Goal: Obtain resource: Download file/media

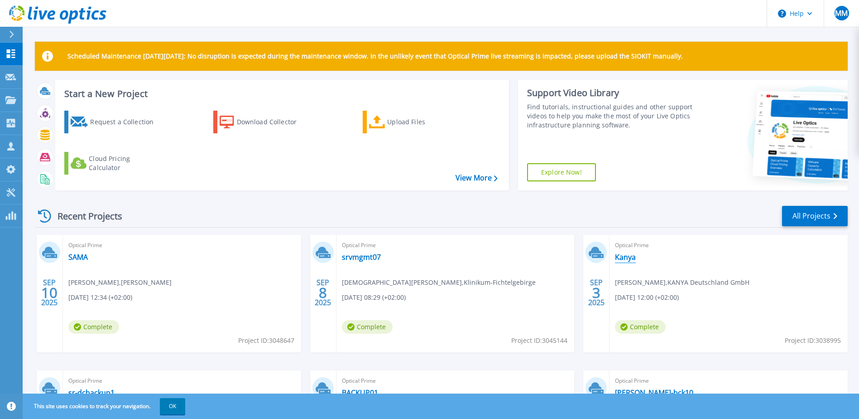
click at [631, 255] on link "Kanya" at bounding box center [625, 256] width 21 height 9
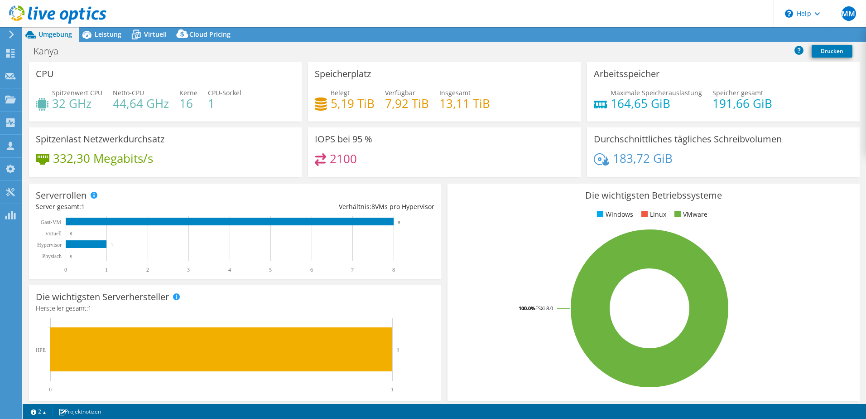
select select "EUFrankfurt"
select select "EUR"
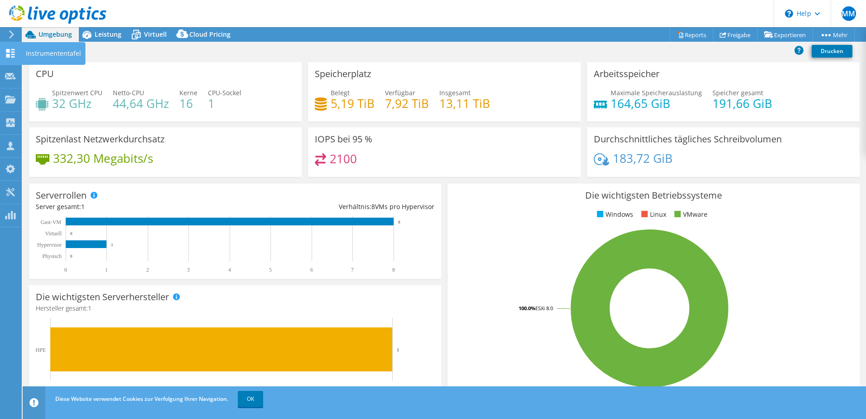
click at [12, 55] on use at bounding box center [10, 53] width 9 height 9
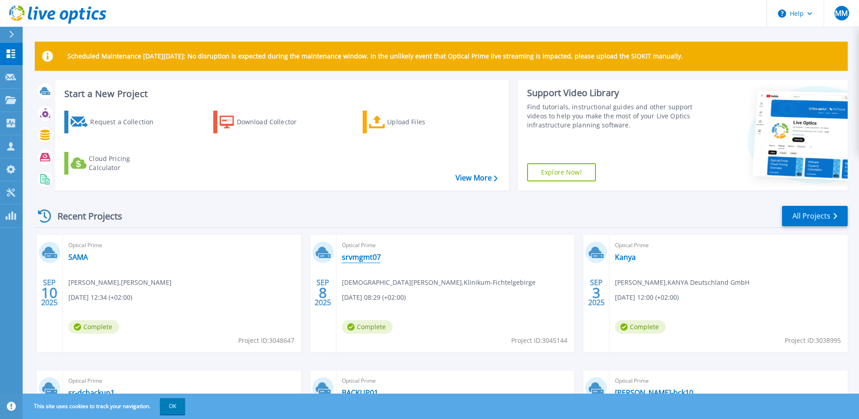
click at [370, 258] on link "srvmgmt07" at bounding box center [361, 256] width 39 height 9
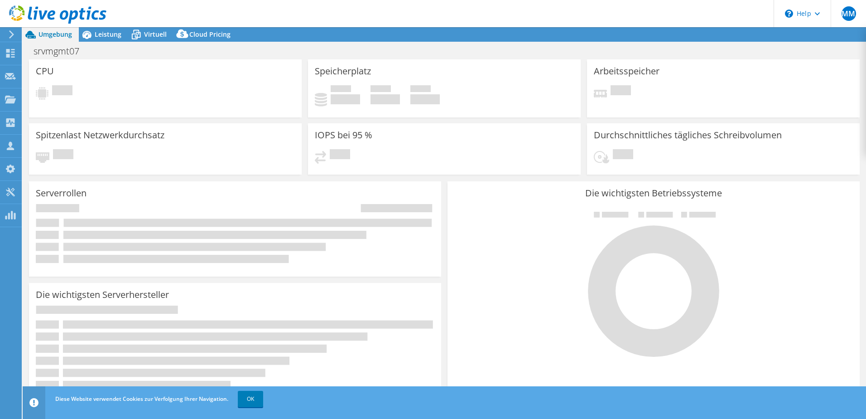
select select "USD"
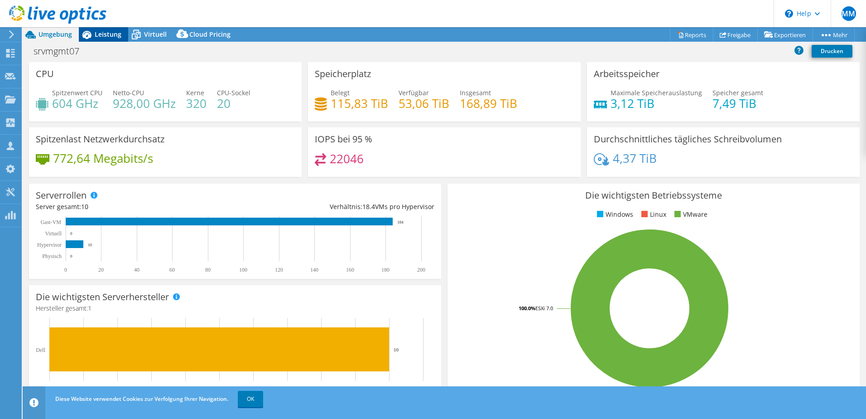
click at [109, 34] on span "Leistung" at bounding box center [108, 34] width 27 height 9
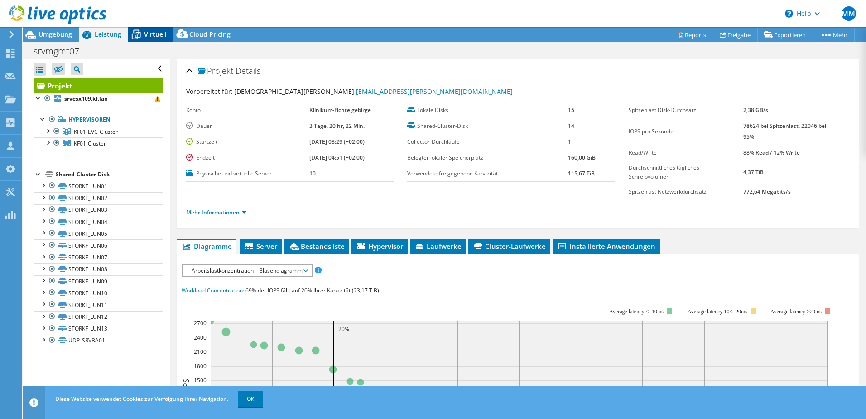
click at [152, 34] on span "Virtuell" at bounding box center [155, 34] width 23 height 9
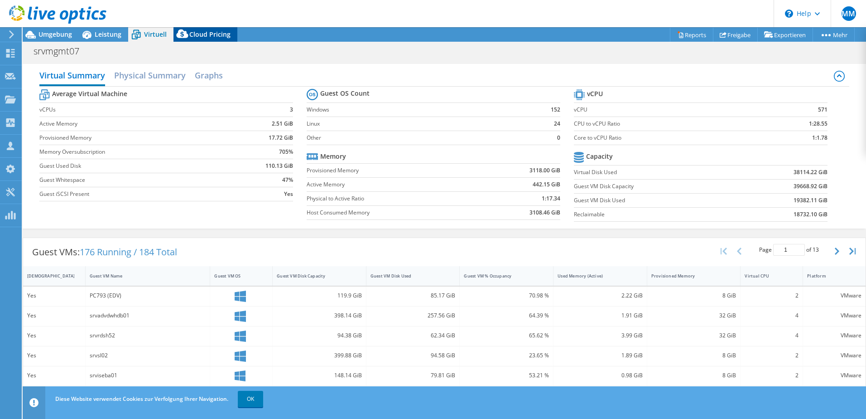
click at [204, 36] on span "Cloud Pricing" at bounding box center [209, 34] width 41 height 9
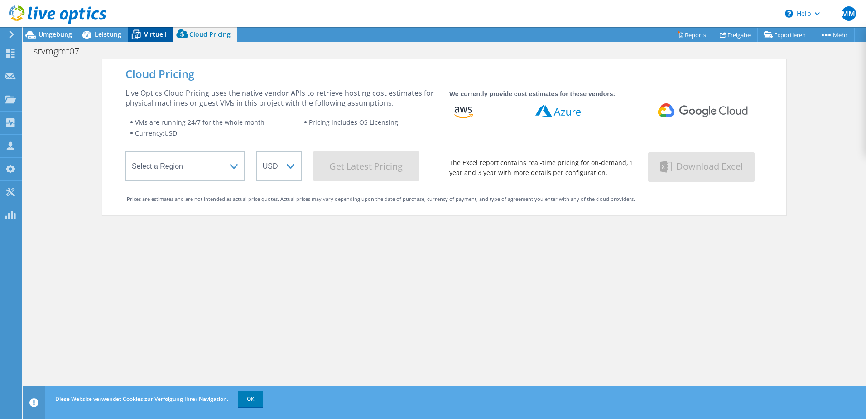
click at [145, 41] on div "Virtuell" at bounding box center [150, 34] width 45 height 14
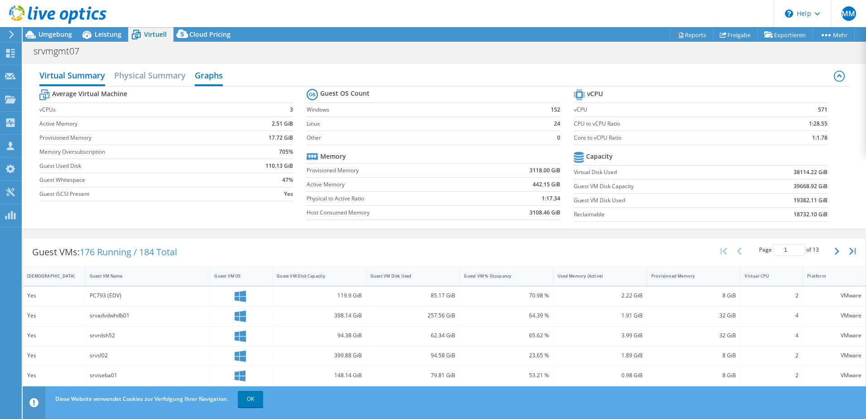
click at [212, 80] on h2 "Graphs" at bounding box center [209, 76] width 28 height 20
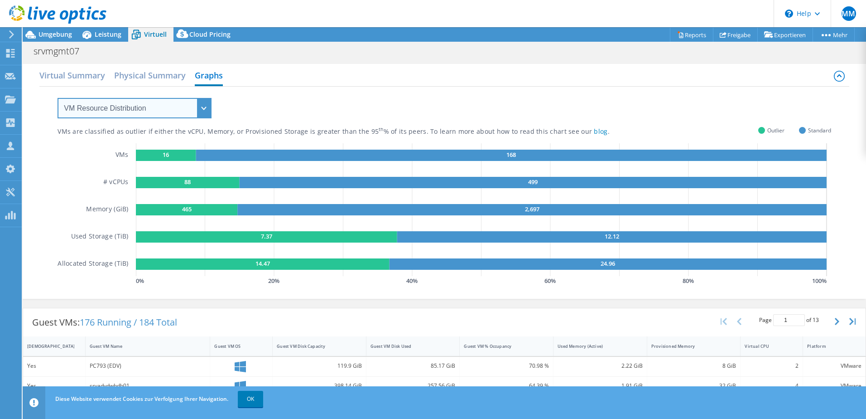
click at [205, 109] on select "VM Resource Distribution Provisioning Contrast Over Provisioning" at bounding box center [135, 108] width 154 height 20
select select "Over Provisioning"
click at [58, 98] on select "VM Resource Distribution Provisioning Contrast Over Provisioning" at bounding box center [135, 108] width 154 height 20
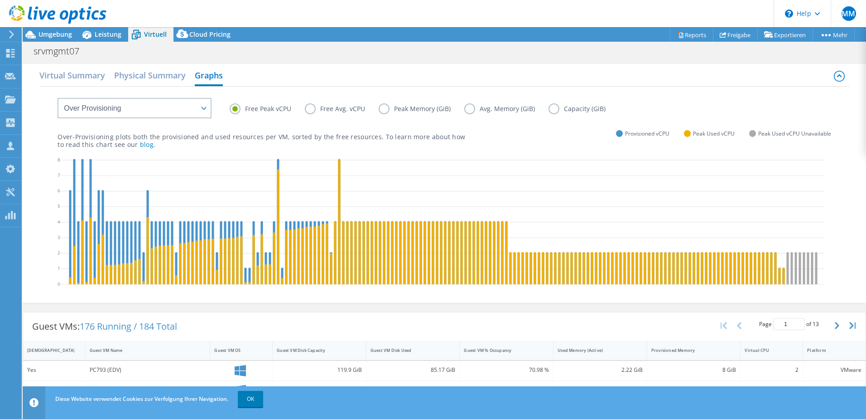
click at [310, 110] on label "Free Avg. vCPU" at bounding box center [342, 108] width 74 height 11
click at [0, 0] on input "Free Avg. vCPU" at bounding box center [0, 0] width 0 height 0
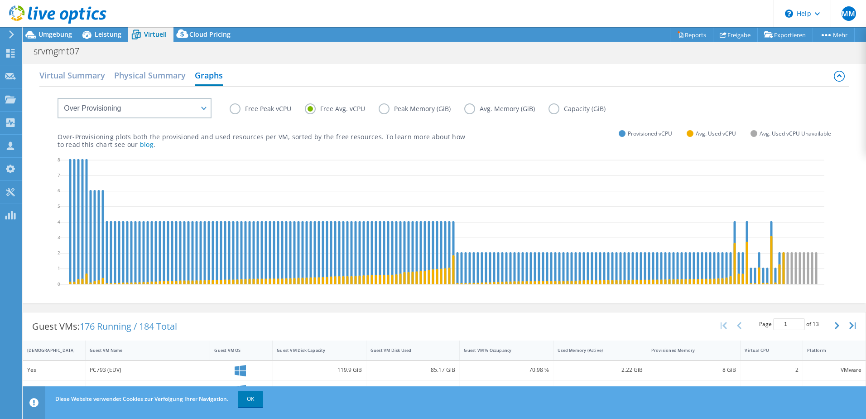
click at [236, 109] on label "Free Peak vCPU" at bounding box center [267, 108] width 75 height 11
click at [0, 0] on input "Free Peak vCPU" at bounding box center [0, 0] width 0 height 0
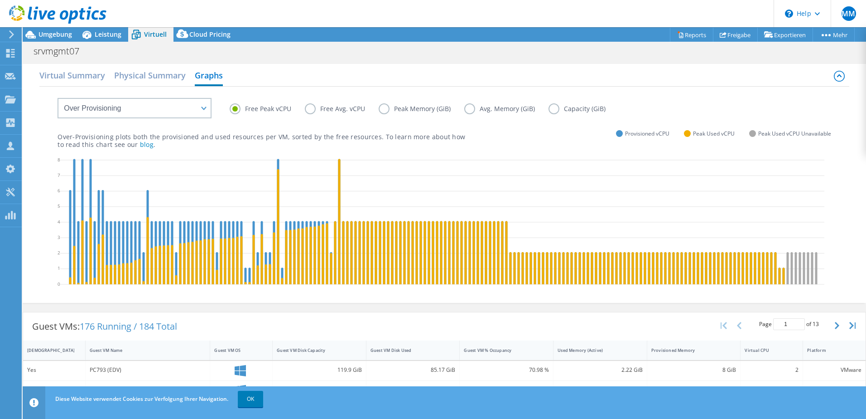
click at [309, 110] on label "Free Avg. vCPU" at bounding box center [342, 108] width 74 height 11
click at [0, 0] on input "Free Avg. vCPU" at bounding box center [0, 0] width 0 height 0
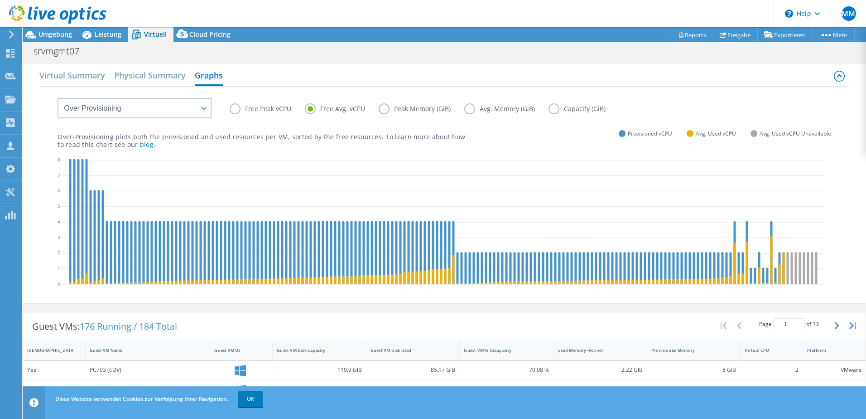
click at [235, 111] on label "Free Peak vCPU" at bounding box center [267, 108] width 75 height 11
click at [0, 0] on input "Free Peak vCPU" at bounding box center [0, 0] width 0 height 0
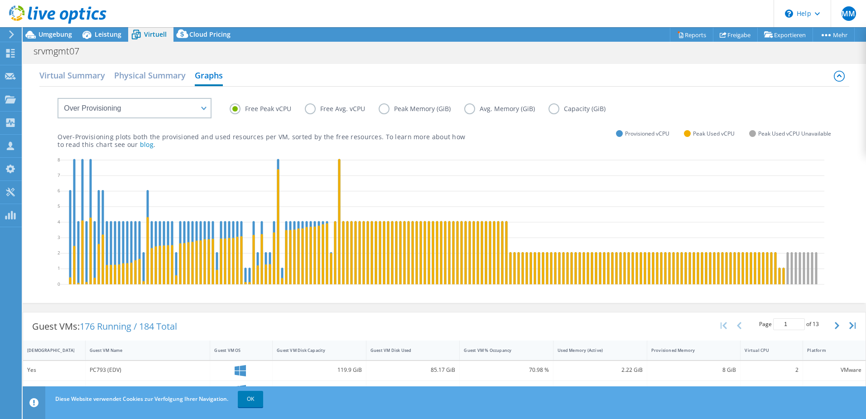
click at [315, 107] on label "Free Avg. vCPU" at bounding box center [342, 108] width 74 height 11
click at [0, 0] on input "Free Avg. vCPU" at bounding box center [0, 0] width 0 height 0
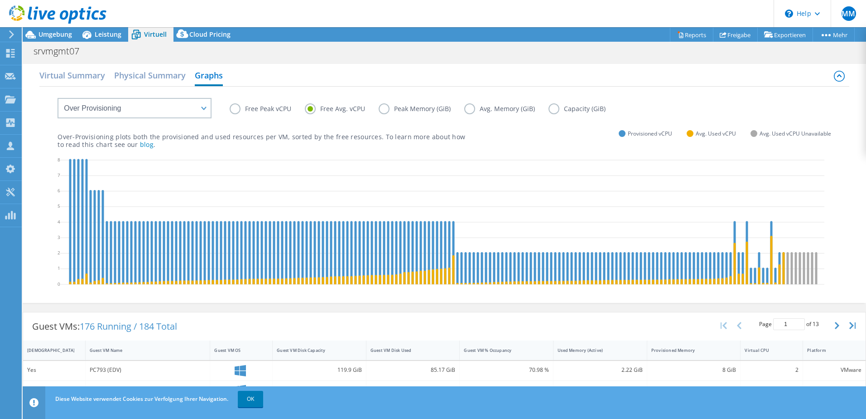
click at [385, 110] on label "Peak Memory (GiB)" at bounding box center [422, 108] width 86 height 11
click at [0, 0] on input "Peak Memory (GiB)" at bounding box center [0, 0] width 0 height 0
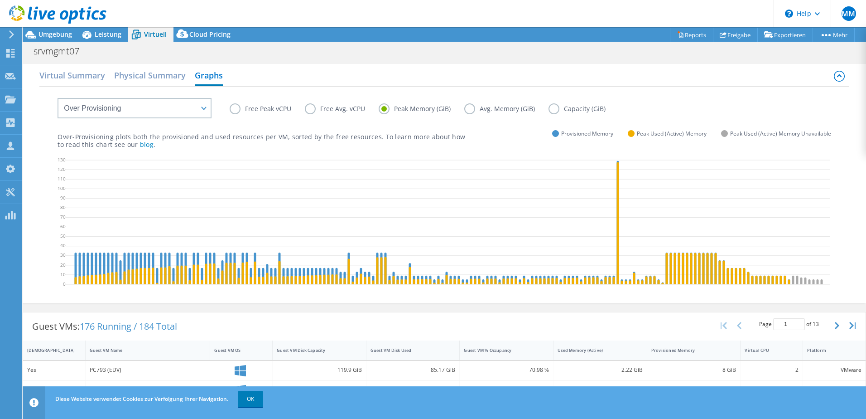
click at [471, 110] on label "Avg. Memory (GiB)" at bounding box center [506, 108] width 84 height 11
click at [0, 0] on input "Avg. Memory (GiB)" at bounding box center [0, 0] width 0 height 0
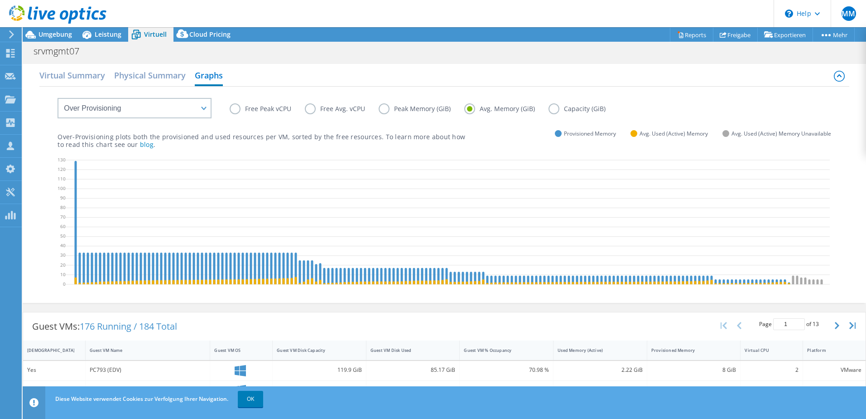
click at [381, 109] on label "Peak Memory (GiB)" at bounding box center [422, 108] width 86 height 11
click at [0, 0] on input "Peak Memory (GiB)" at bounding box center [0, 0] width 0 height 0
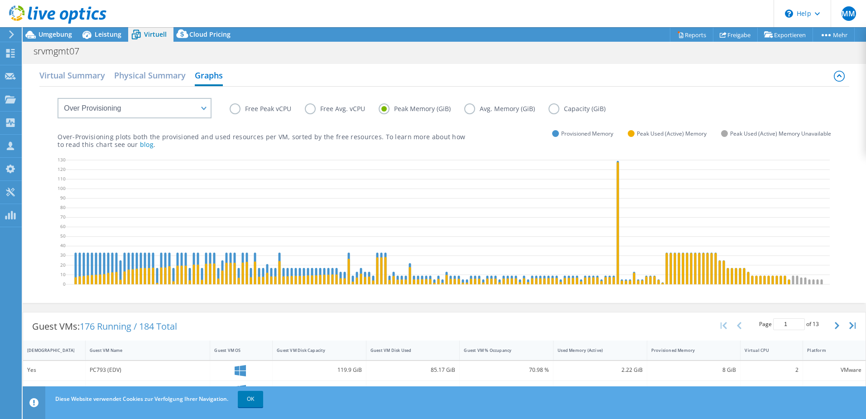
click at [471, 111] on label "Avg. Memory (GiB)" at bounding box center [506, 108] width 84 height 11
click at [0, 0] on input "Avg. Memory (GiB)" at bounding box center [0, 0] width 0 height 0
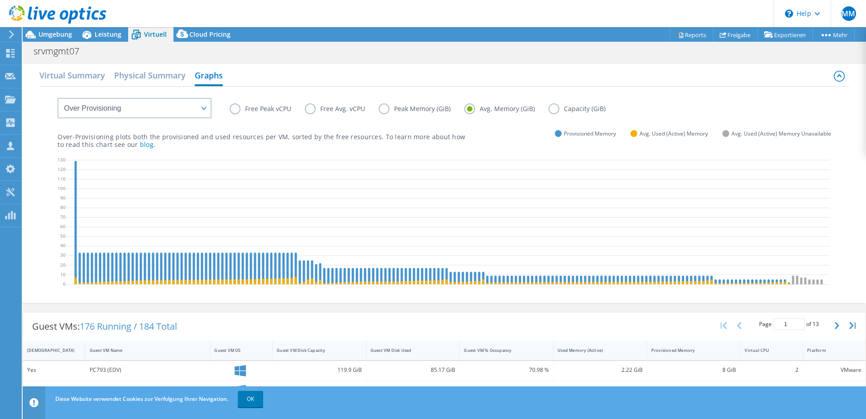
click at [382, 106] on label "Peak Memory (GiB)" at bounding box center [422, 108] width 86 height 11
click at [0, 0] on input "Peak Memory (GiB)" at bounding box center [0, 0] width 0 height 0
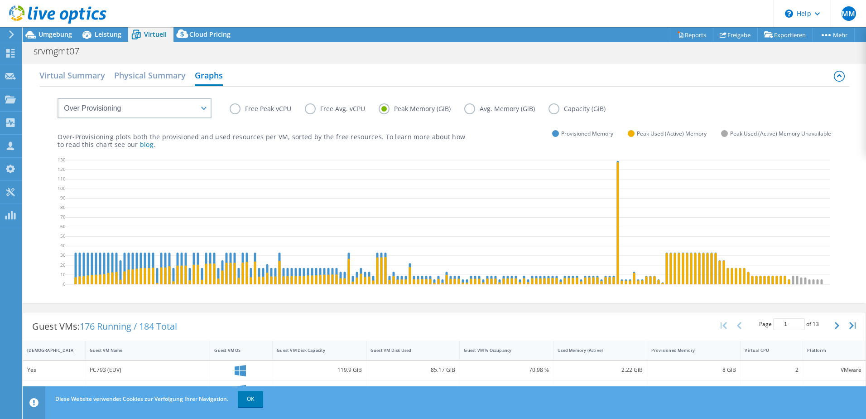
click at [468, 110] on label "Avg. Memory (GiB)" at bounding box center [506, 108] width 84 height 11
click at [0, 0] on input "Avg. Memory (GiB)" at bounding box center [0, 0] width 0 height 0
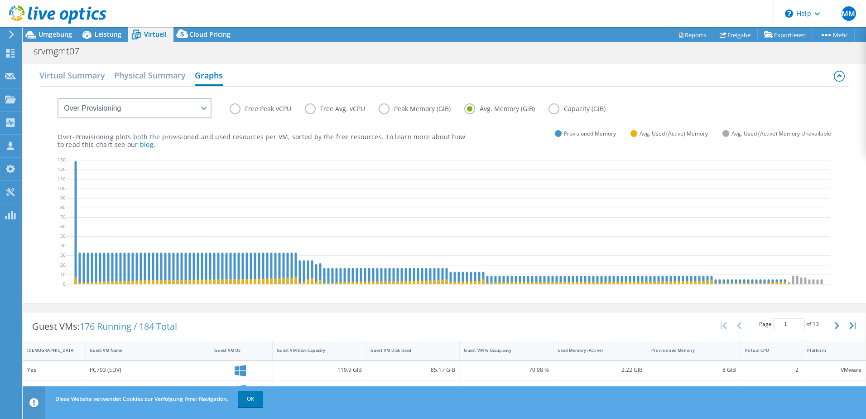
click at [383, 107] on label "Peak Memory (GiB)" at bounding box center [422, 108] width 86 height 11
click at [0, 0] on input "Peak Memory (GiB)" at bounding box center [0, 0] width 0 height 0
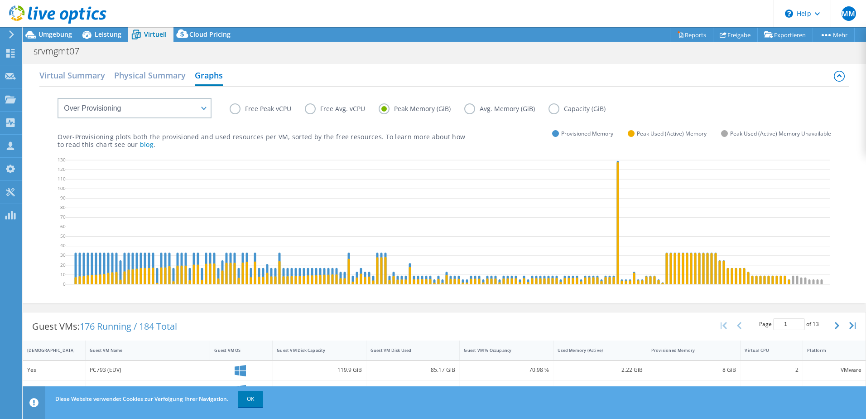
click at [470, 108] on label "Avg. Memory (GiB)" at bounding box center [506, 108] width 84 height 11
click at [0, 0] on input "Avg. Memory (GiB)" at bounding box center [0, 0] width 0 height 0
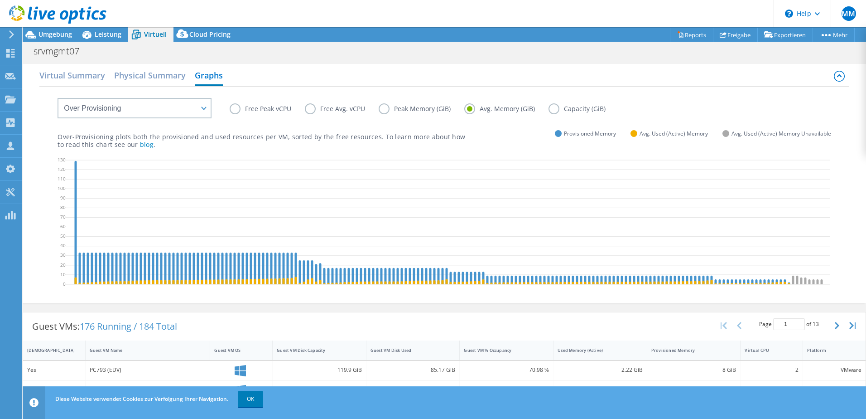
click at [550, 107] on label "Capacity (GiB)" at bounding box center [584, 108] width 71 height 11
click at [0, 0] on input "Capacity (GiB)" at bounding box center [0, 0] width 0 height 0
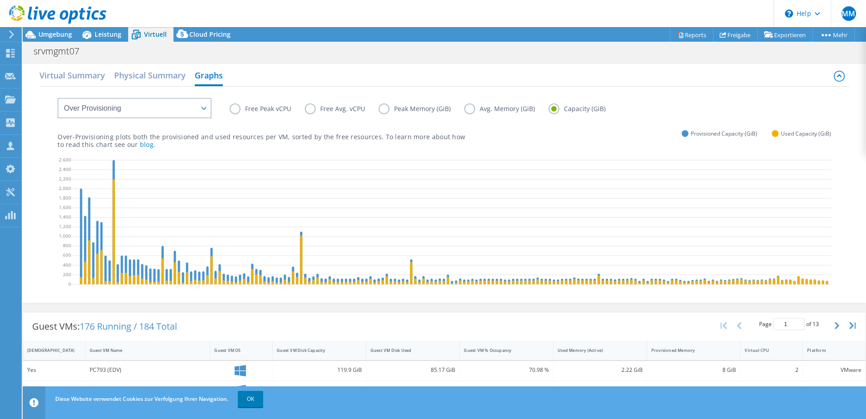
click at [236, 106] on label "Free Peak vCPU" at bounding box center [267, 108] width 75 height 11
click at [0, 0] on input "Free Peak vCPU" at bounding box center [0, 0] width 0 height 0
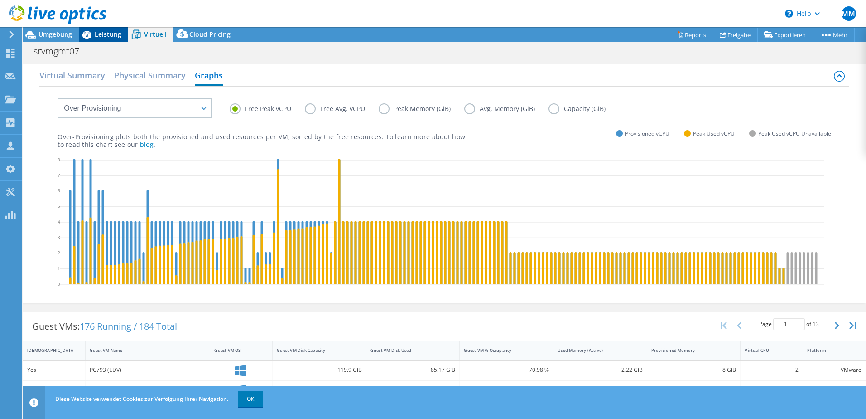
click at [96, 36] on span "Leistung" at bounding box center [108, 34] width 27 height 9
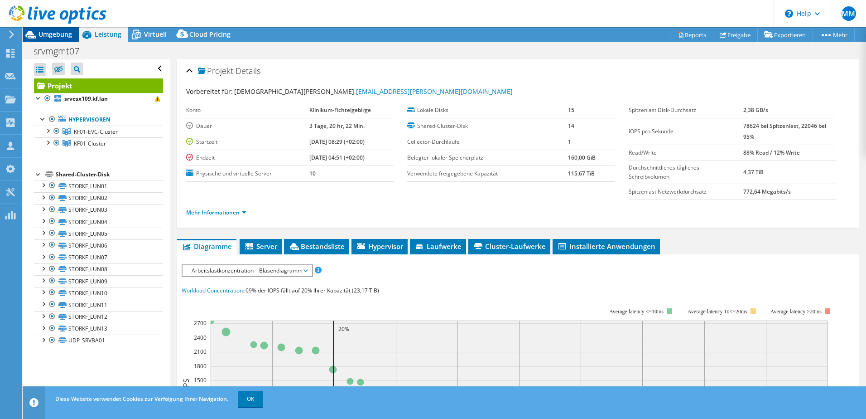
click at [65, 35] on span "Umgebung" at bounding box center [55, 34] width 34 height 9
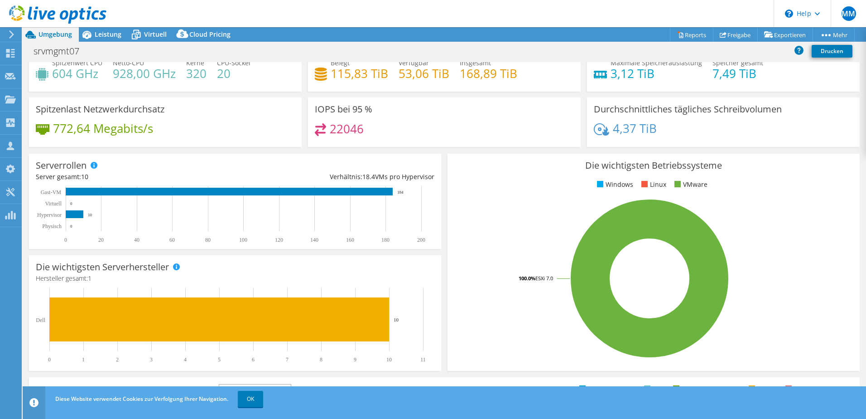
scroll to position [186, 0]
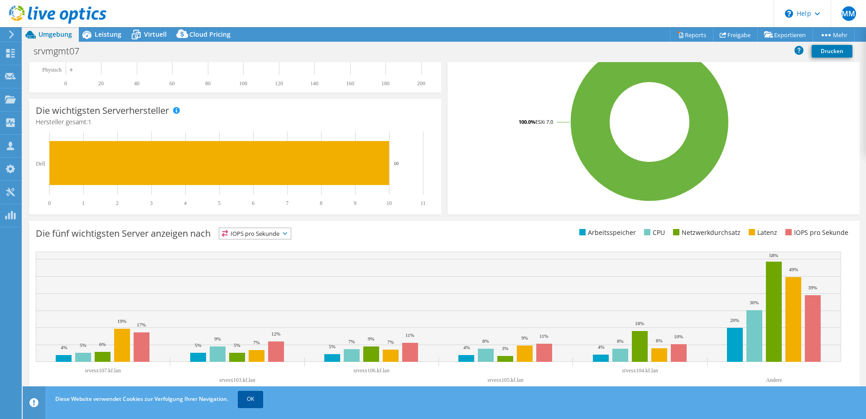
click at [257, 397] on link "OK" at bounding box center [250, 398] width 25 height 16
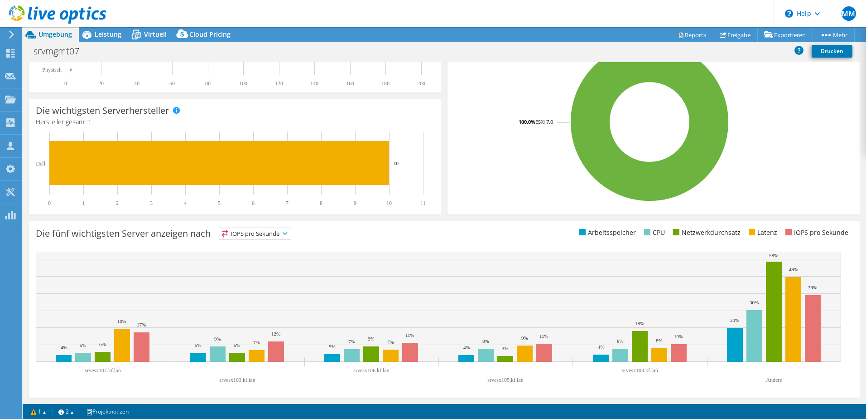
scroll to position [0, 0]
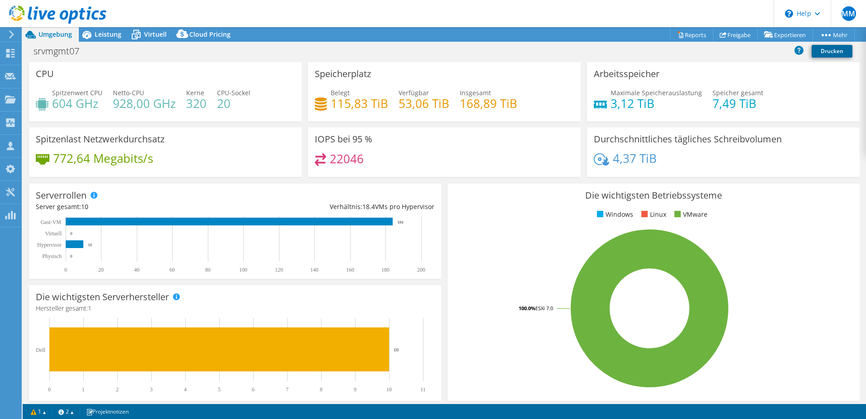
click at [839, 49] on link "Drucken" at bounding box center [832, 51] width 41 height 13
drag, startPoint x: 687, startPoint y: 36, endPoint x: 686, endPoint y: 50, distance: 13.7
click at [687, 36] on link "Reports" at bounding box center [691, 35] width 43 height 14
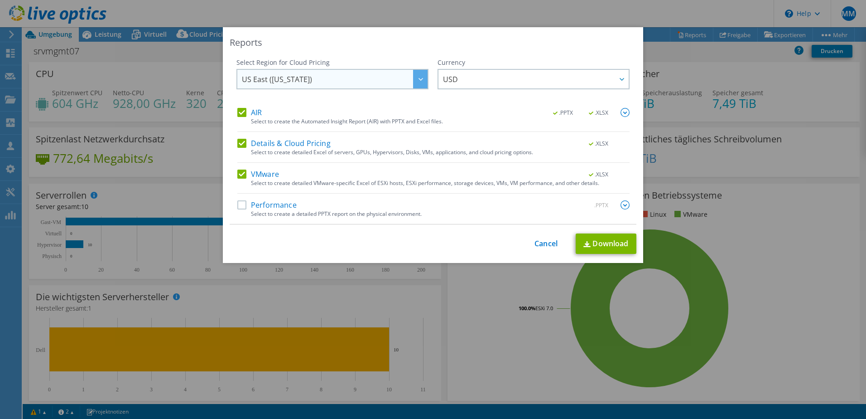
click at [414, 80] on div at bounding box center [420, 79] width 14 height 19
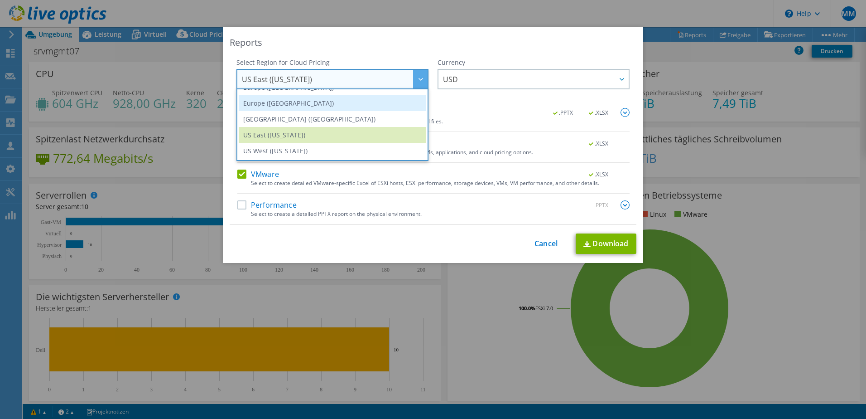
scroll to position [77, 0]
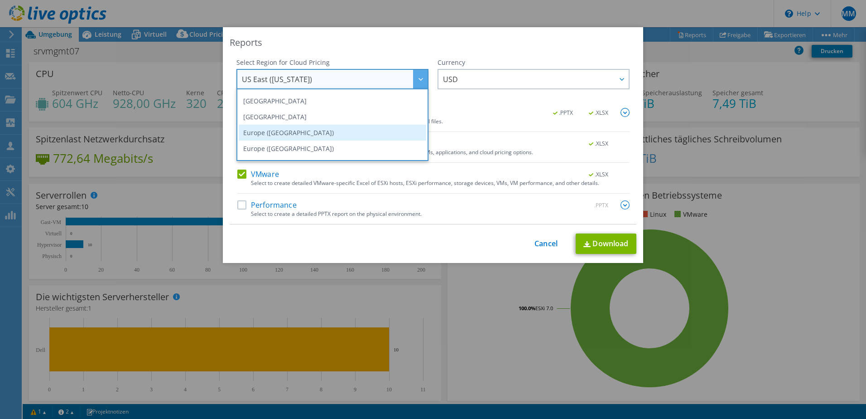
click at [351, 130] on li "Europe ([GEOGRAPHIC_DATA])" at bounding box center [333, 133] width 188 height 16
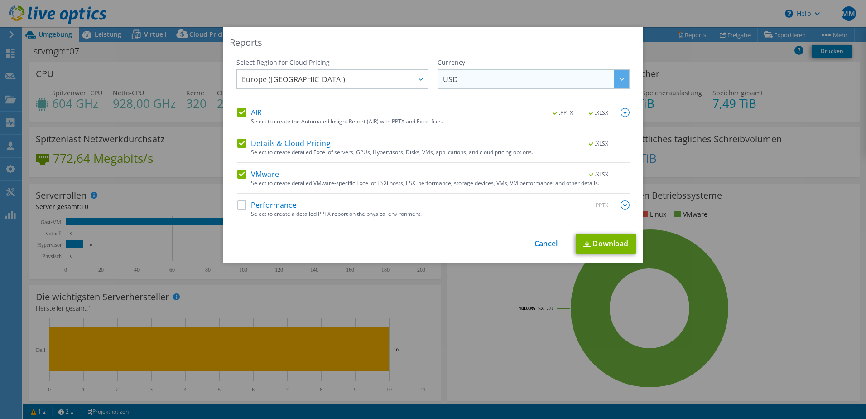
click at [496, 77] on span "USD" at bounding box center [536, 79] width 186 height 19
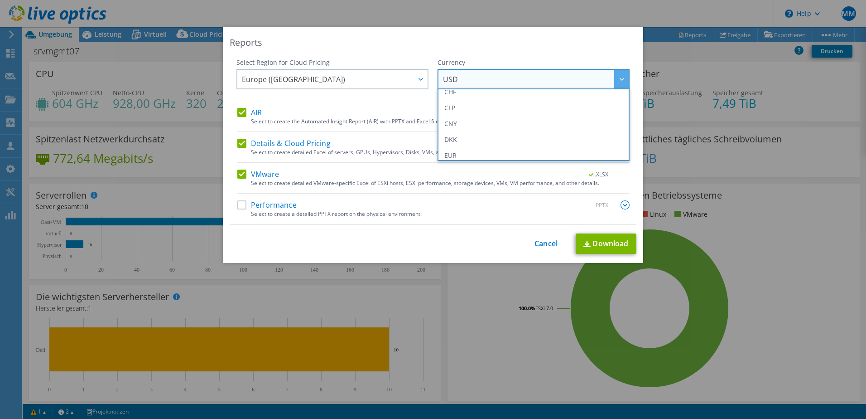
scroll to position [91, 0]
click at [465, 129] on li "EUR" at bounding box center [534, 135] width 188 height 16
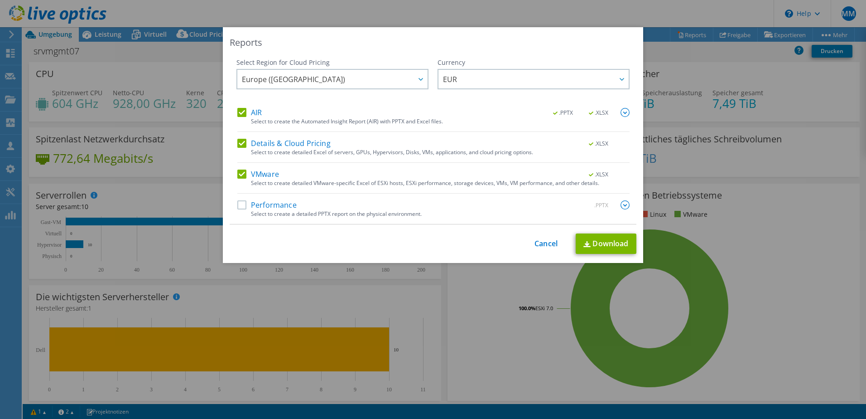
click at [623, 115] on img at bounding box center [625, 112] width 9 height 9
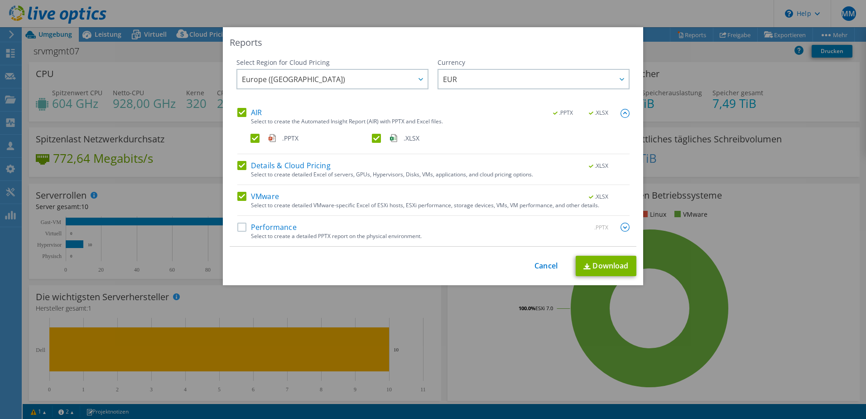
click at [239, 226] on label "Performance" at bounding box center [266, 226] width 59 height 9
click at [0, 0] on input "Performance" at bounding box center [0, 0] width 0 height 0
click at [625, 225] on img at bounding box center [625, 226] width 9 height 9
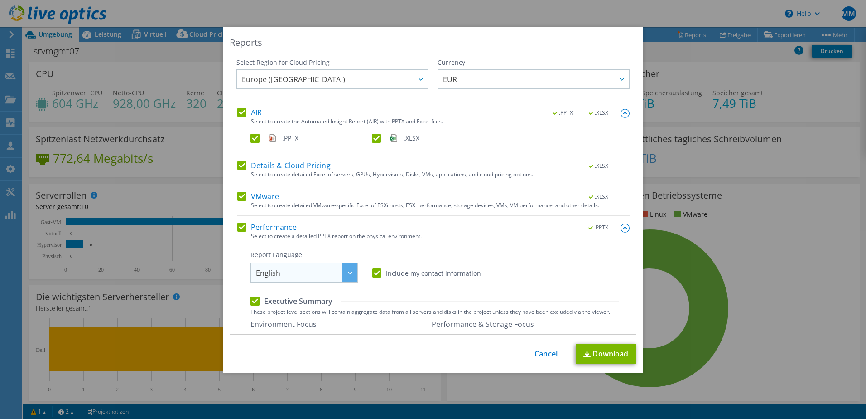
click at [349, 269] on div at bounding box center [349, 272] width 14 height 19
click at [298, 313] on li "Deutsch" at bounding box center [304, 308] width 103 height 16
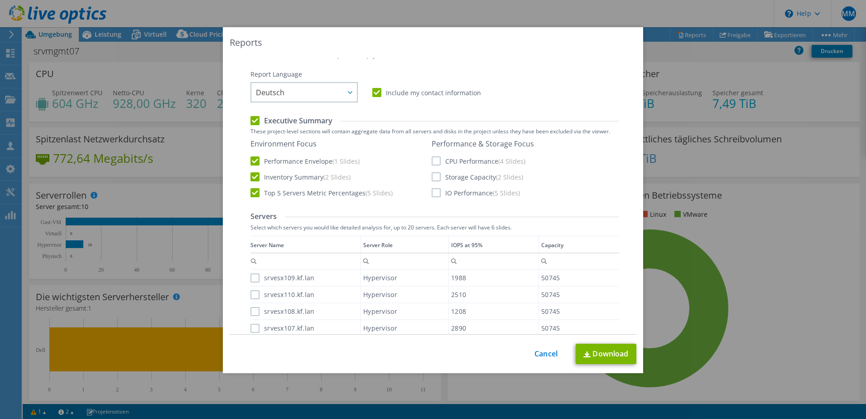
scroll to position [181, 0]
click at [432, 159] on label "CPU Performance (4 Slides)" at bounding box center [479, 159] width 94 height 9
click at [0, 0] on input "CPU Performance (4 Slides)" at bounding box center [0, 0] width 0 height 0
click at [433, 178] on label "Storage Capacity (2 Slides)" at bounding box center [477, 175] width 91 height 9
click at [0, 0] on input "Storage Capacity (2 Slides)" at bounding box center [0, 0] width 0 height 0
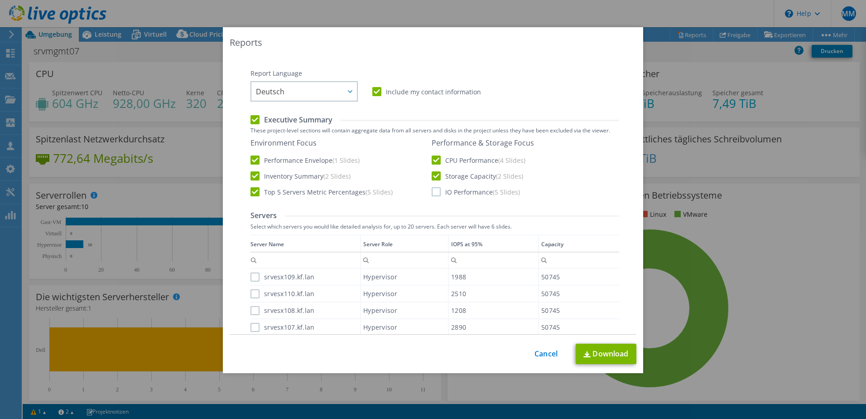
click at [433, 191] on label "IO Performance (5 Slides)" at bounding box center [476, 191] width 88 height 9
click at [0, 0] on input "IO Performance (5 Slides)" at bounding box center [0, 0] width 0 height 0
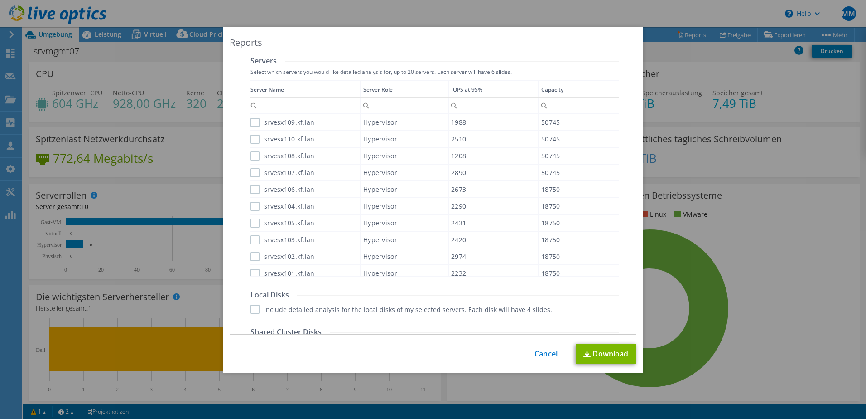
scroll to position [317, 0]
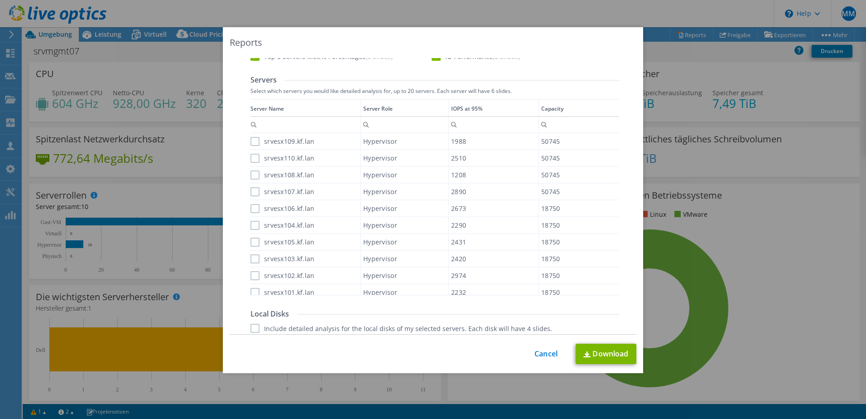
click at [250, 142] on label "srvesx109.kf.lan" at bounding box center [282, 141] width 64 height 9
click at [0, 0] on input "srvesx109.kf.lan" at bounding box center [0, 0] width 0 height 0
drag, startPoint x: 251, startPoint y: 155, endPoint x: 251, endPoint y: 165, distance: 10.4
click at [251, 155] on label "srvesx110.kf.lan" at bounding box center [282, 158] width 64 height 9
click at [0, 0] on input "srvesx110.kf.lan" at bounding box center [0, 0] width 0 height 0
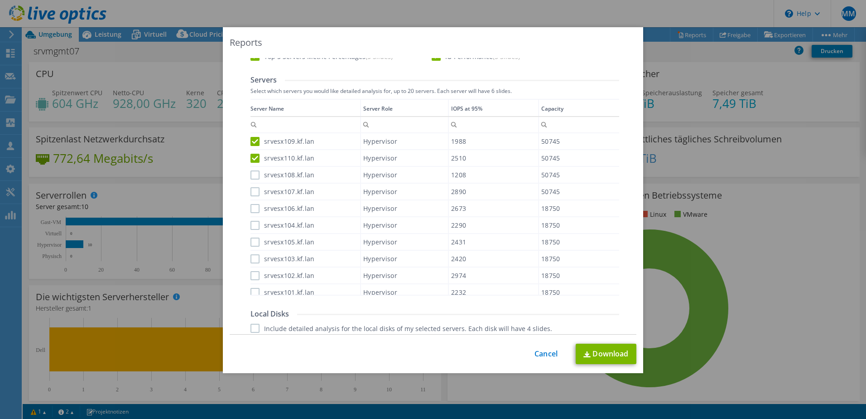
click at [251, 178] on label "srvesx108.kf.lan" at bounding box center [282, 174] width 64 height 9
click at [0, 0] on input "srvesx108.kf.lan" at bounding box center [0, 0] width 0 height 0
click at [251, 193] on label "srvesx107.kf.lan" at bounding box center [282, 191] width 64 height 9
click at [0, 0] on input "srvesx107.kf.lan" at bounding box center [0, 0] width 0 height 0
click at [251, 210] on label "srvesx106.kf.lan" at bounding box center [282, 208] width 64 height 9
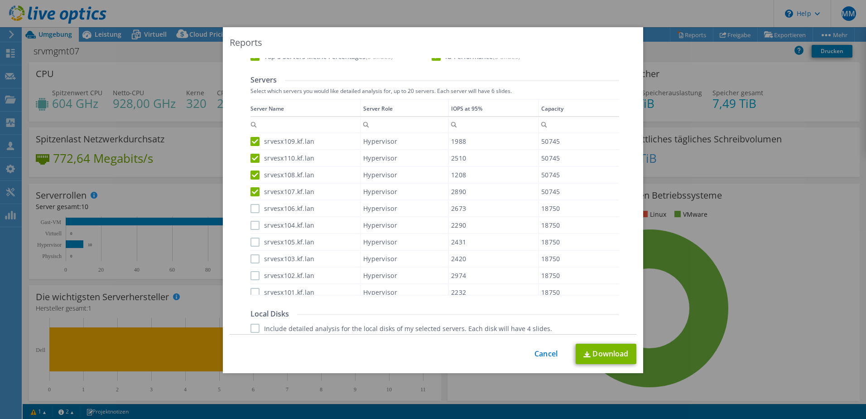
click at [0, 0] on input "srvesx106.kf.lan" at bounding box center [0, 0] width 0 height 0
click at [251, 225] on label "srvesx104.kf.lan" at bounding box center [282, 225] width 64 height 9
click at [0, 0] on input "srvesx104.kf.lan" at bounding box center [0, 0] width 0 height 0
click at [250, 245] on label "srvesx105.kf.lan" at bounding box center [282, 241] width 64 height 9
click at [0, 0] on input "srvesx105.kf.lan" at bounding box center [0, 0] width 0 height 0
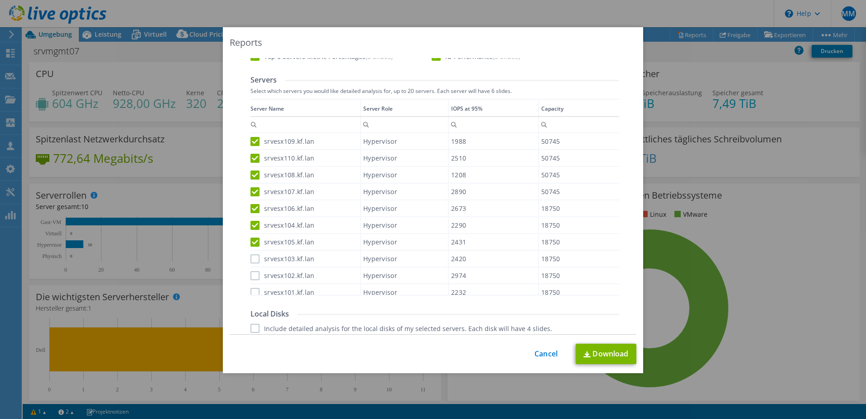
click at [252, 259] on label "srvesx103.kf.lan" at bounding box center [282, 258] width 64 height 9
click at [0, 0] on input "srvesx103.kf.lan" at bounding box center [0, 0] width 0 height 0
drag, startPoint x: 253, startPoint y: 276, endPoint x: 252, endPoint y: 290, distance: 14.1
click at [253, 276] on label "srvesx102.kf.lan" at bounding box center [282, 275] width 64 height 9
click at [0, 0] on input "srvesx102.kf.lan" at bounding box center [0, 0] width 0 height 0
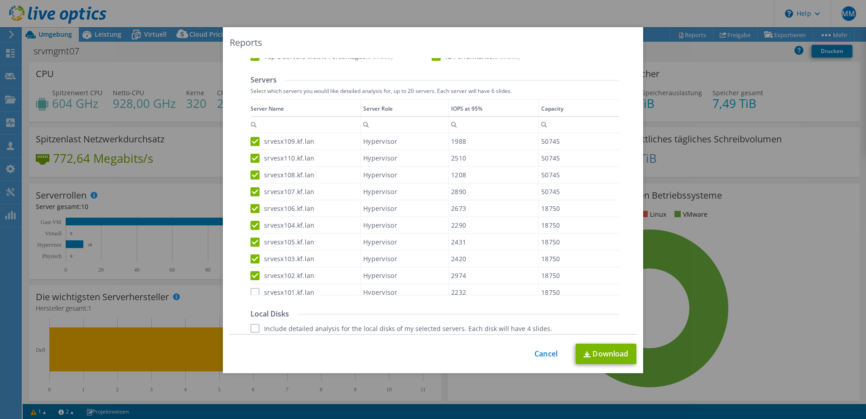
click at [252, 292] on label "srvesx101.kf.lan" at bounding box center [282, 292] width 64 height 9
click at [0, 0] on input "srvesx101.kf.lan" at bounding box center [0, 0] width 0 height 0
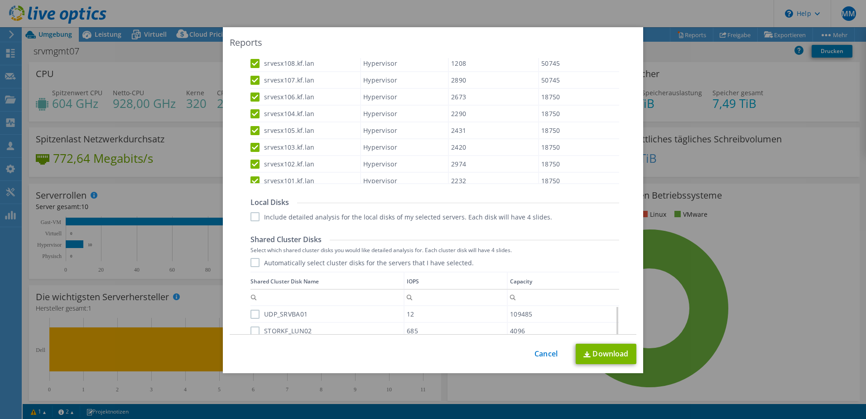
scroll to position [421, 0]
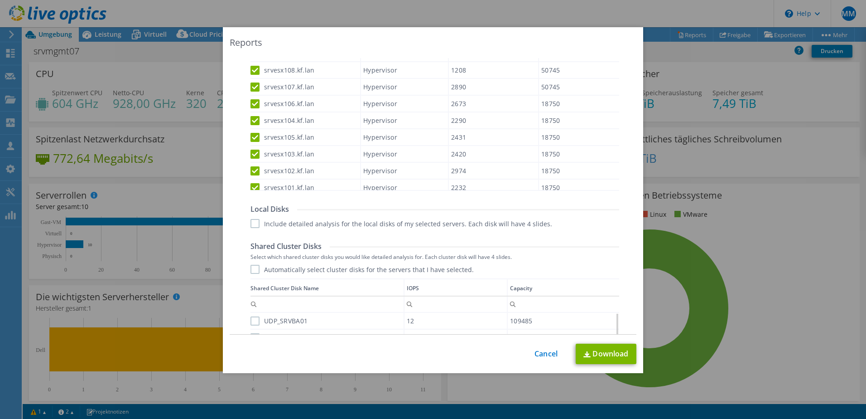
click at [254, 269] on label "Automatically select cluster disks for the servers that I have selected." at bounding box center [361, 269] width 223 height 9
click at [0, 0] on input "Automatically select cluster disks for the servers that I have selected." at bounding box center [0, 0] width 0 height 0
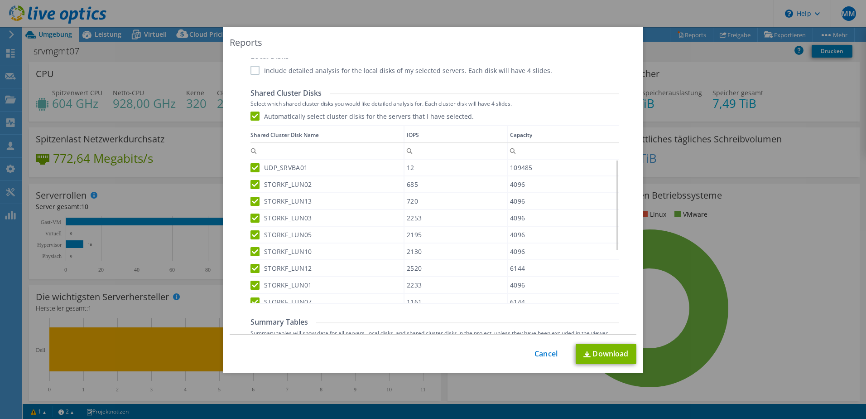
scroll to position [629, 0]
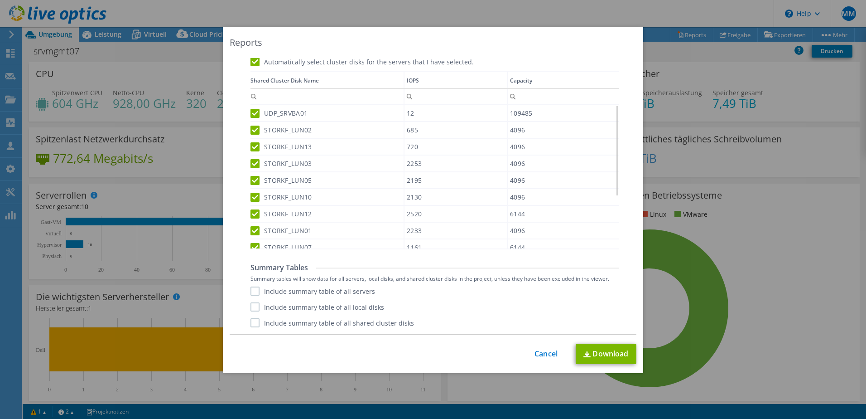
click at [253, 291] on label "Include summary table of all servers" at bounding box center [312, 290] width 125 height 9
click at [0, 0] on input "Include summary table of all servers" at bounding box center [0, 0] width 0 height 0
click at [251, 324] on label "Include summary table of all shared cluster disks" at bounding box center [332, 322] width 164 height 9
click at [0, 0] on input "Include summary table of all shared cluster disks" at bounding box center [0, 0] width 0 height 0
click at [595, 350] on link "Download" at bounding box center [606, 353] width 61 height 20
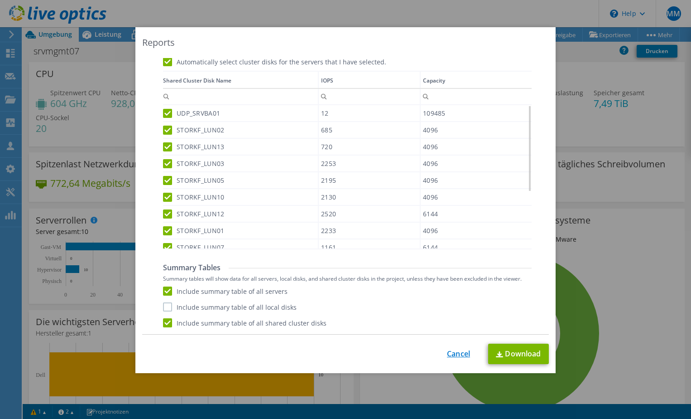
click at [458, 351] on link "Cancel" at bounding box center [458, 353] width 23 height 9
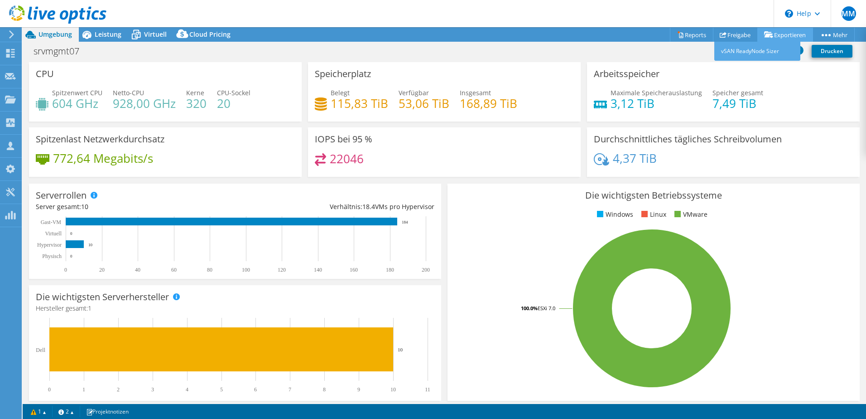
click at [786, 35] on link "Exportieren" at bounding box center [785, 35] width 56 height 14
click at [800, 52] on icon at bounding box center [798, 49] width 9 height 9
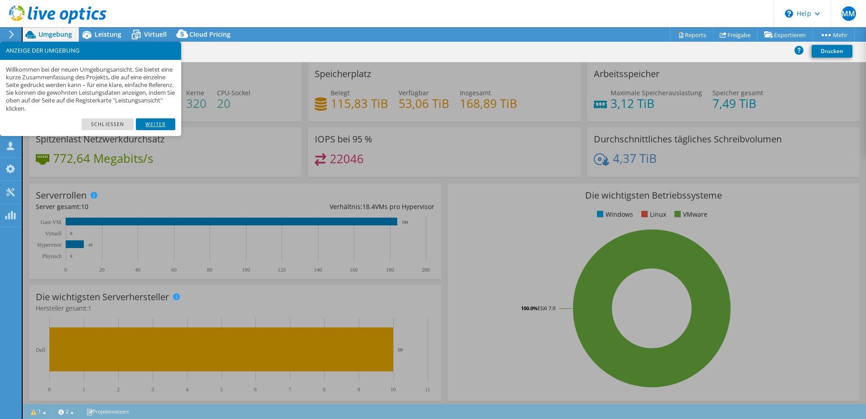
click at [164, 125] on link "Weiter" at bounding box center [155, 124] width 39 height 12
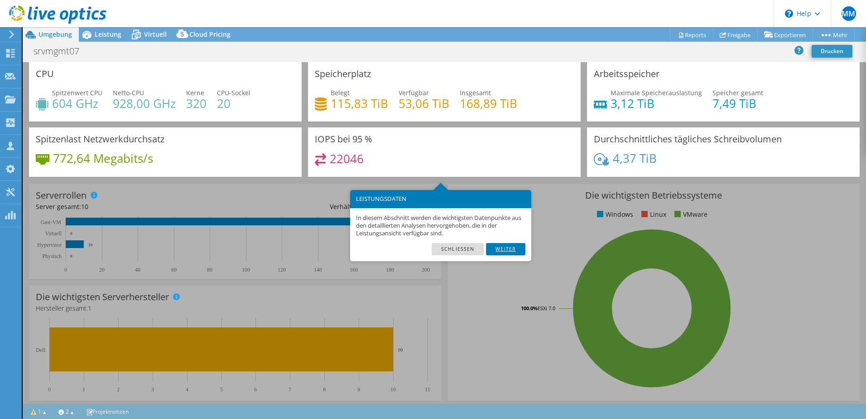
click at [506, 252] on link "Weiter" at bounding box center [505, 249] width 39 height 12
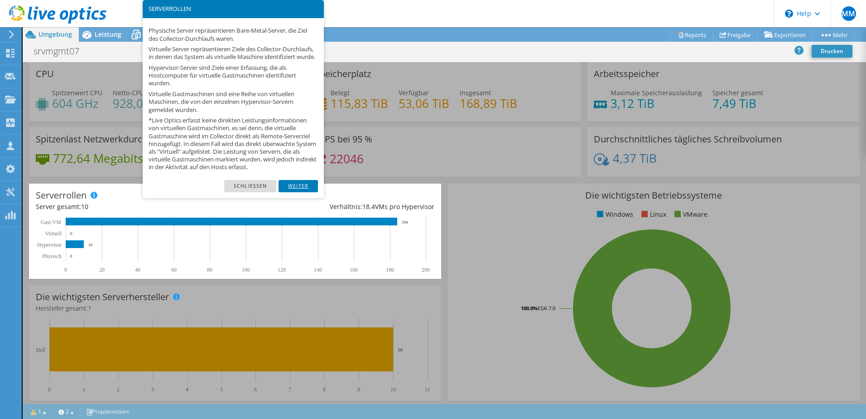
click at [303, 190] on link "Weiter" at bounding box center [298, 186] width 39 height 12
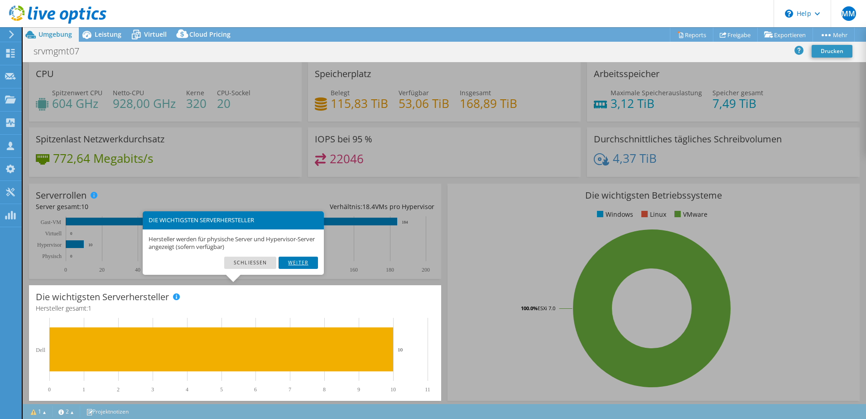
click at [301, 259] on link "Weiter" at bounding box center [298, 262] width 39 height 12
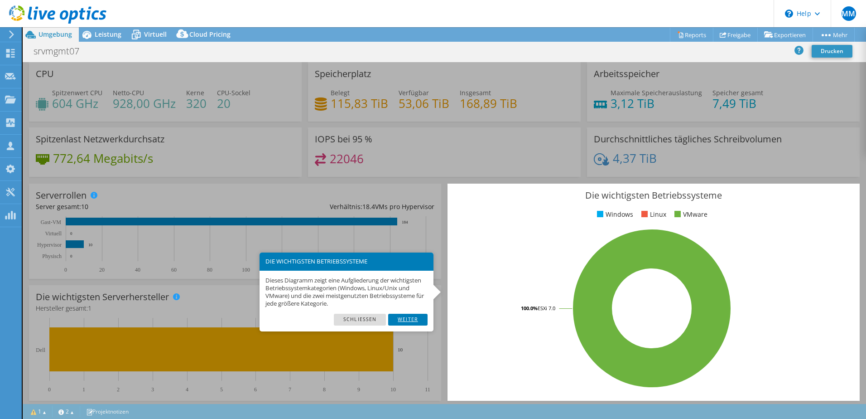
click at [415, 324] on link "Weiter" at bounding box center [407, 319] width 39 height 12
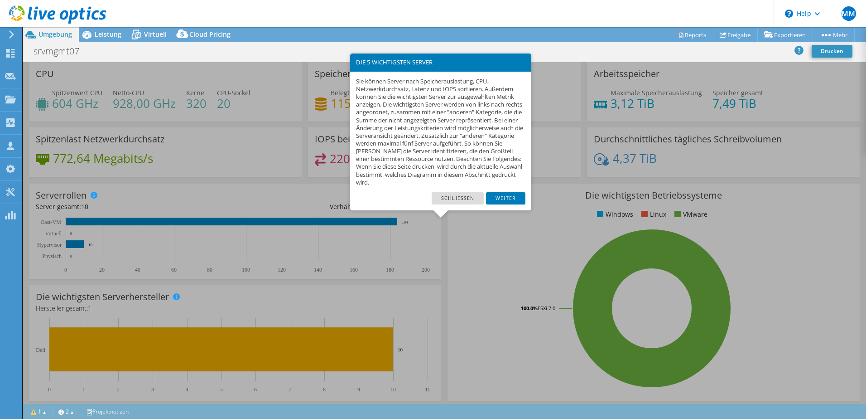
scroll to position [186, 0]
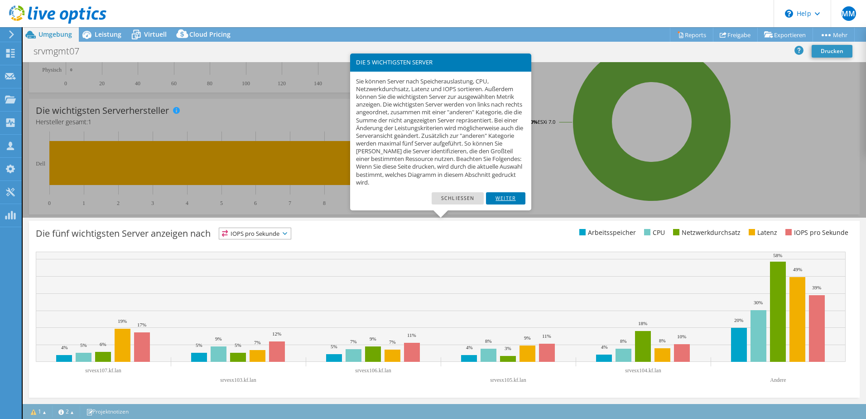
click at [511, 196] on link "Weiter" at bounding box center [505, 198] width 39 height 12
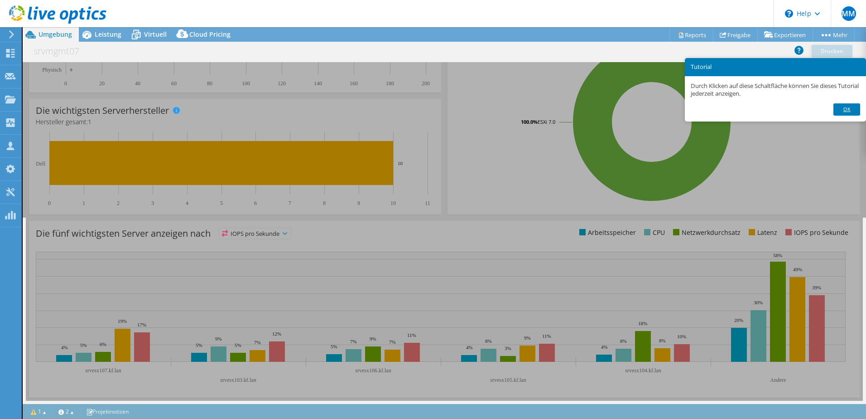
click at [851, 108] on link "Ok" at bounding box center [846, 109] width 26 height 12
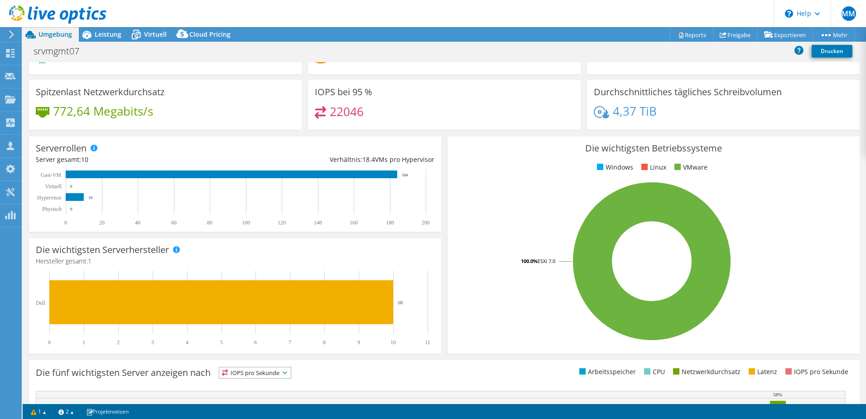
scroll to position [0, 0]
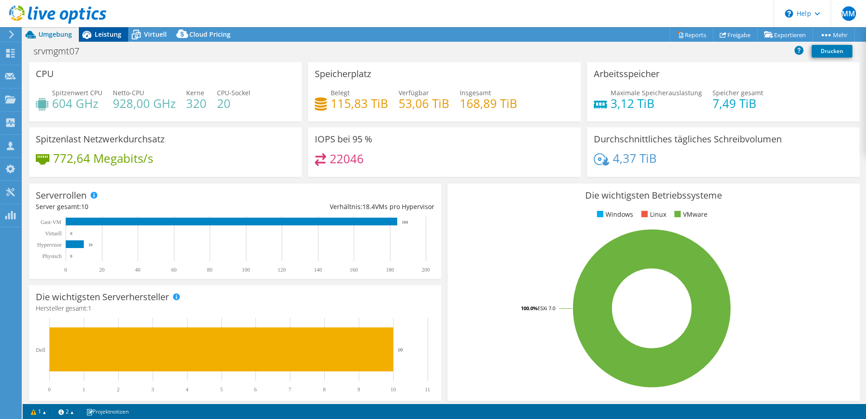
click at [123, 31] on div "Leistung" at bounding box center [103, 34] width 49 height 14
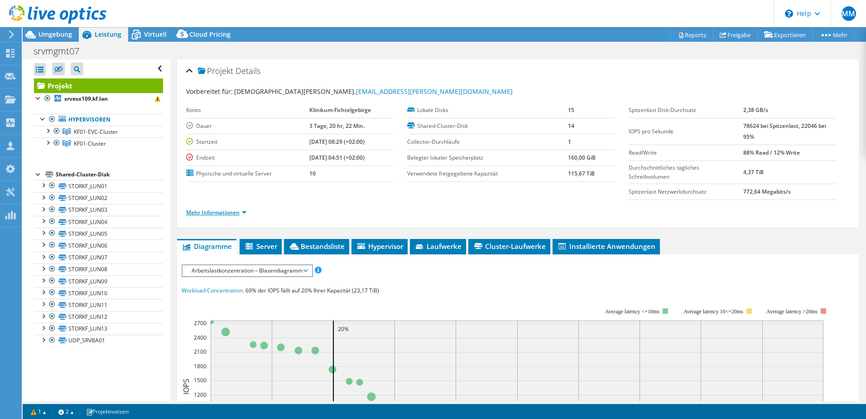
click at [241, 210] on link "Mehr Informationen" at bounding box center [216, 212] width 60 height 8
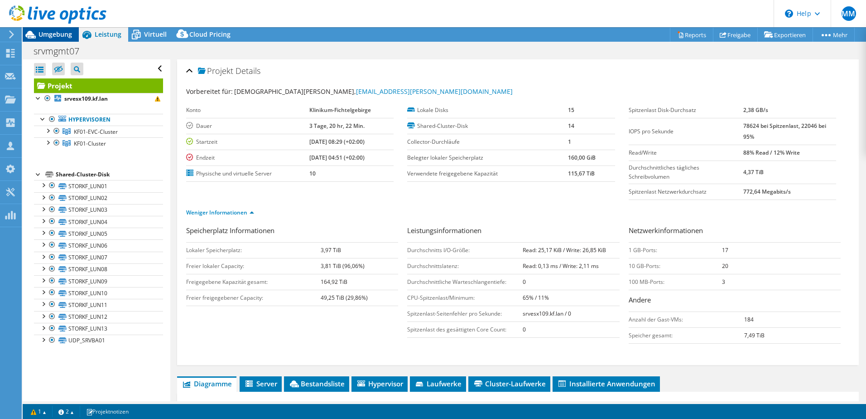
click at [54, 32] on span "Umgebung" at bounding box center [55, 34] width 34 height 9
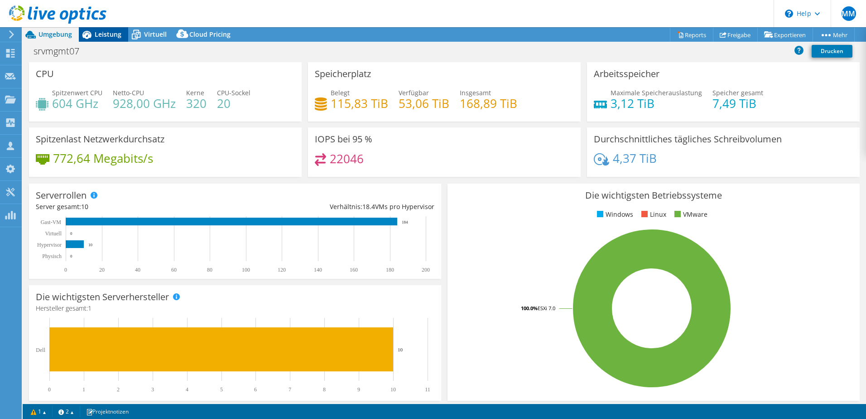
click at [105, 33] on span "Leistung" at bounding box center [108, 34] width 27 height 9
